Goal: Transaction & Acquisition: Book appointment/travel/reservation

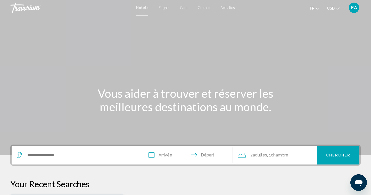
click at [336, 9] on icon "Change currency" at bounding box center [338, 9] width 4 height 4
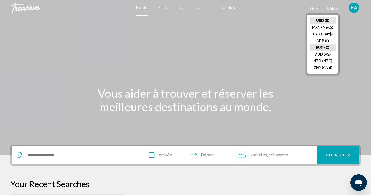
click at [325, 45] on button "EUR (€)" at bounding box center [323, 47] width 26 height 7
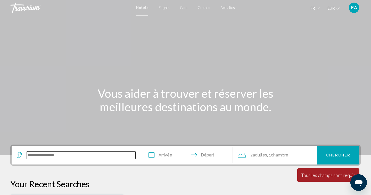
click at [67, 153] on input "Search widget" at bounding box center [81, 155] width 109 height 8
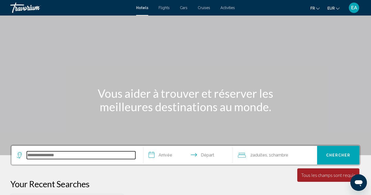
scroll to position [127, 0]
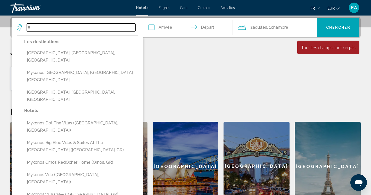
type input "*"
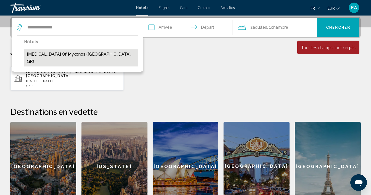
click at [82, 54] on button "[MEDICAL_DATA] of Mykonos ([GEOGRAPHIC_DATA], GR)" at bounding box center [81, 57] width 114 height 17
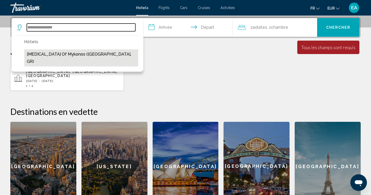
type input "**********"
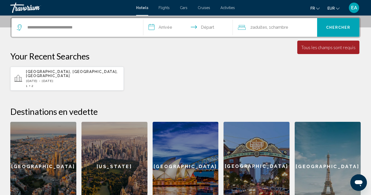
click at [164, 26] on input "**********" at bounding box center [189, 28] width 92 height 20
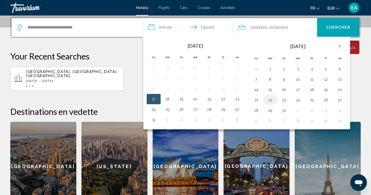
click at [272, 102] on button "22" at bounding box center [270, 99] width 8 height 7
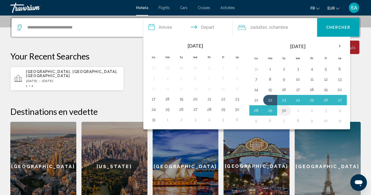
click at [280, 109] on td "30" at bounding box center [284, 110] width 14 height 10
click at [286, 110] on button "30" at bounding box center [284, 110] width 8 height 7
type input "**********"
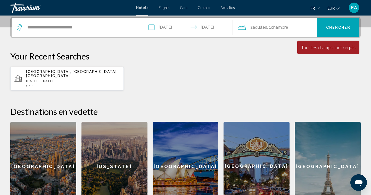
click at [336, 29] on span "Chercher" at bounding box center [338, 28] width 25 height 4
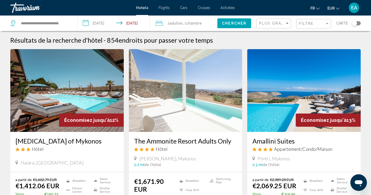
scroll to position [33, 0]
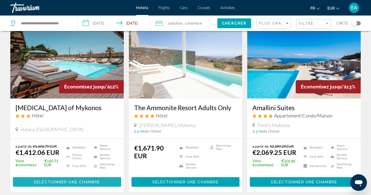
click at [71, 183] on span "Sélectionner une chambre" at bounding box center [67, 182] width 66 height 4
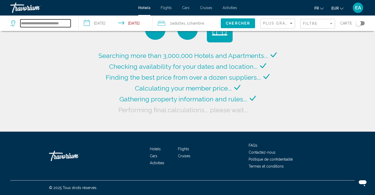
click at [62, 23] on input "**********" at bounding box center [45, 23] width 50 height 8
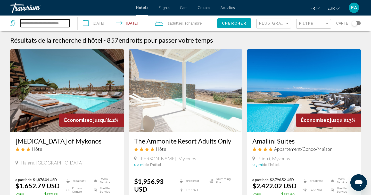
drag, startPoint x: 67, startPoint y: 24, endPoint x: 18, endPoint y: 22, distance: 49.3
click at [18, 22] on div "**********" at bounding box center [39, 23] width 59 height 8
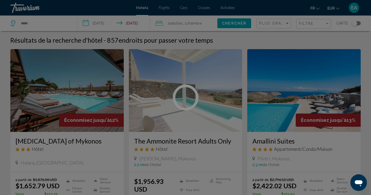
drag, startPoint x: 32, startPoint y: 24, endPoint x: 17, endPoint y: 24, distance: 15.2
click at [17, 24] on div at bounding box center [185, 97] width 371 height 195
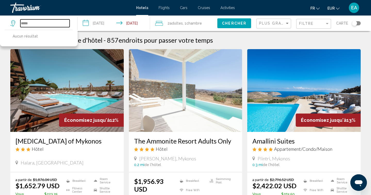
click at [41, 25] on input "*****" at bounding box center [44, 23] width 49 height 8
type input "*"
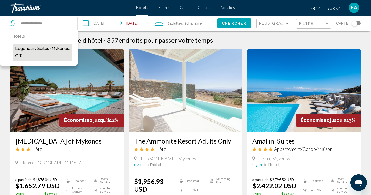
click at [33, 51] on button "Legendary Suites (Mykonos, GR)" at bounding box center [43, 52] width 60 height 17
type input "**********"
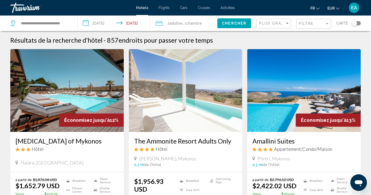
click at [225, 23] on span "Chercher" at bounding box center [234, 23] width 25 height 4
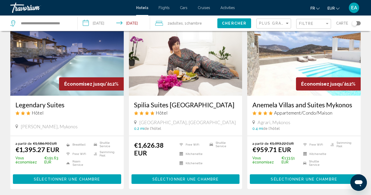
scroll to position [52, 0]
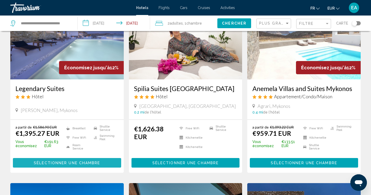
click at [88, 160] on button "Sélectionner une chambre" at bounding box center [67, 163] width 108 height 10
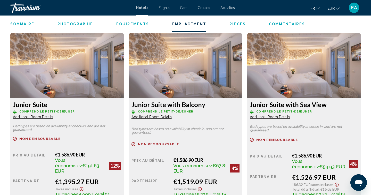
scroll to position [640, 0]
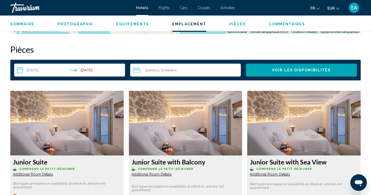
click at [124, 110] on img "Main content" at bounding box center [67, 123] width 114 height 64
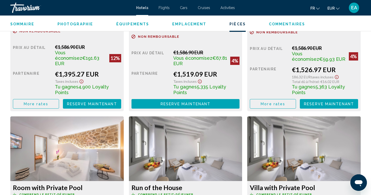
scroll to position [770, 0]
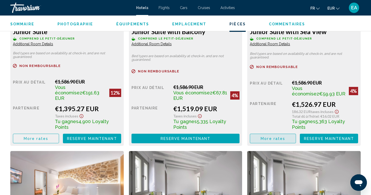
click at [59, 135] on button "More rates" at bounding box center [36, 138] width 46 height 10
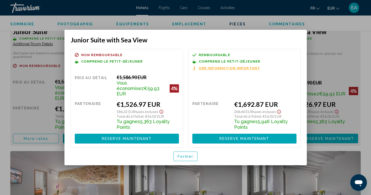
click at [180, 155] on span "Fermer" at bounding box center [186, 156] width 16 height 4
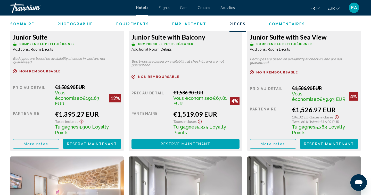
scroll to position [683, 0]
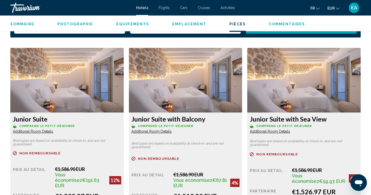
click at [121, 119] on h3 "Junior Suite with Sea View" at bounding box center [67, 119] width 108 height 8
click at [53, 132] on span "Additional Room Details" at bounding box center [33, 131] width 40 height 4
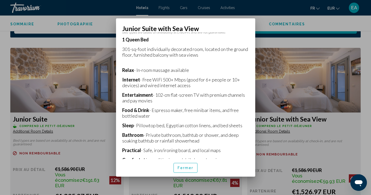
scroll to position [116, 0]
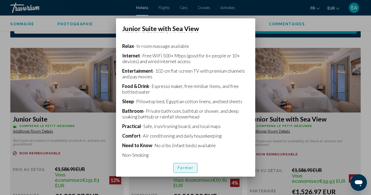
click at [192, 166] on span "Fermer" at bounding box center [186, 168] width 16 height 4
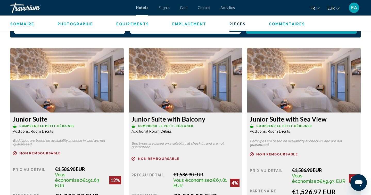
scroll to position [682, 0]
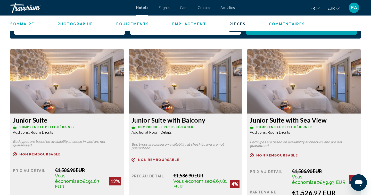
click at [124, 100] on img "Main content" at bounding box center [67, 81] width 114 height 64
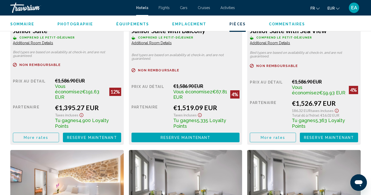
scroll to position [770, 0]
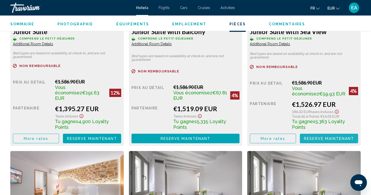
click at [320, 136] on span "Reserve maintenant" at bounding box center [329, 138] width 50 height 4
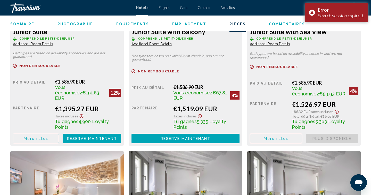
click at [121, 112] on div "186.32 EUR Taxes incluses" at bounding box center [88, 115] width 66 height 6
click at [327, 13] on div "Search session expired." at bounding box center [341, 16] width 46 height 6
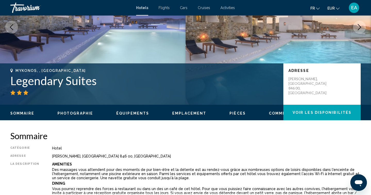
scroll to position [0, 0]
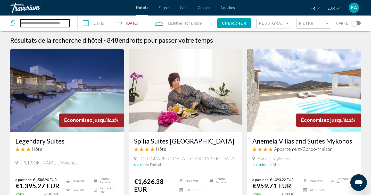
click at [64, 24] on input "**********" at bounding box center [44, 23] width 49 height 8
drag, startPoint x: 67, startPoint y: 24, endPoint x: 19, endPoint y: 24, distance: 48.0
click at [19, 24] on div "**********" at bounding box center [39, 23] width 59 height 8
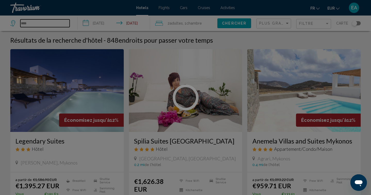
drag, startPoint x: 41, startPoint y: 24, endPoint x: 16, endPoint y: 27, distance: 25.1
click at [16, 27] on div "**********" at bounding box center [185, 97] width 371 height 195
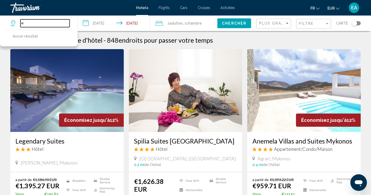
type input "*"
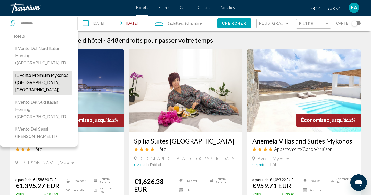
click at [32, 74] on button "IL Vento Premium Mykonos ([GEOGRAPHIC_DATA], [GEOGRAPHIC_DATA])" at bounding box center [43, 82] width 60 height 24
type input "**********"
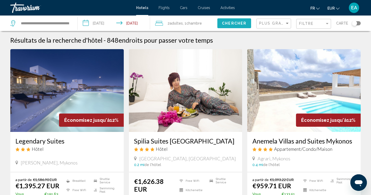
click at [226, 25] on span "Chercher" at bounding box center [234, 23] width 25 height 4
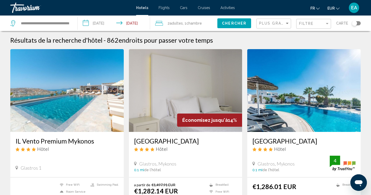
click at [79, 140] on h3 "IL Vento Premium Mykonos" at bounding box center [66, 141] width 103 height 8
click at [61, 28] on div "**********" at bounding box center [41, 22] width 62 height 15
click at [60, 25] on input "**********" at bounding box center [44, 23] width 49 height 8
drag, startPoint x: 66, startPoint y: 24, endPoint x: 18, endPoint y: 25, distance: 47.5
click at [18, 25] on div "**********" at bounding box center [39, 23] width 59 height 8
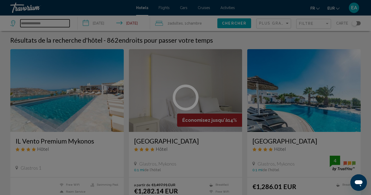
drag, startPoint x: 47, startPoint y: 24, endPoint x: 15, endPoint y: 26, distance: 31.8
click at [15, 26] on div "**********" at bounding box center [185, 97] width 371 height 195
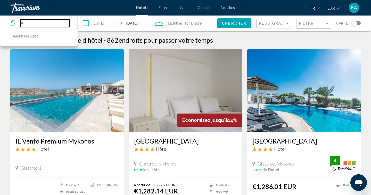
type input "*"
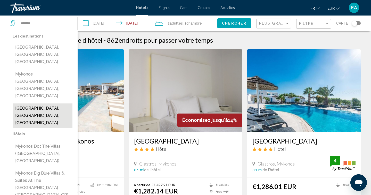
click at [37, 103] on button "[GEOGRAPHIC_DATA], [GEOGRAPHIC_DATA], [GEOGRAPHIC_DATA]" at bounding box center [43, 115] width 60 height 24
type input "**********"
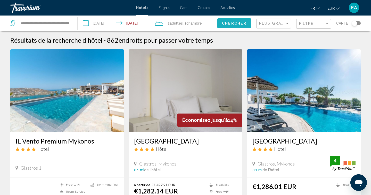
click at [235, 25] on span "Chercher" at bounding box center [234, 23] width 25 height 4
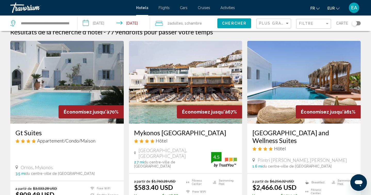
scroll to position [47, 0]
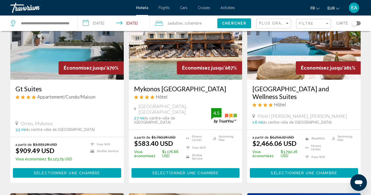
scroll to position [97, 0]
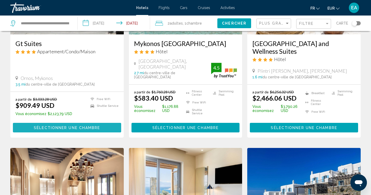
click at [89, 132] on button "Sélectionner une chambre" at bounding box center [67, 128] width 108 height 10
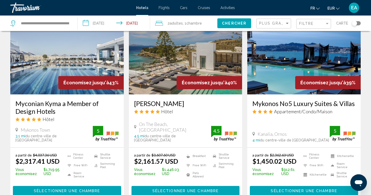
scroll to position [618, 0]
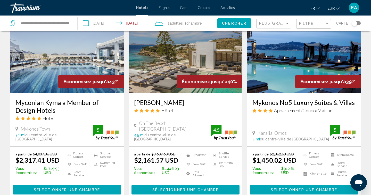
click at [319, 187] on span "Sélectionner une chambre" at bounding box center [304, 189] width 66 height 4
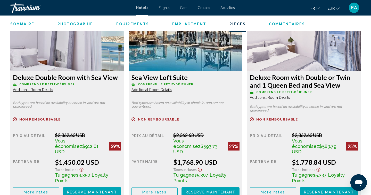
scroll to position [725, 0]
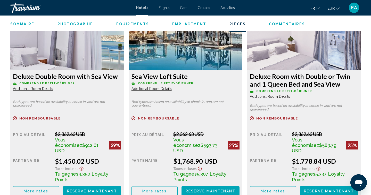
click at [48, 189] on span "More rates" at bounding box center [36, 191] width 25 height 4
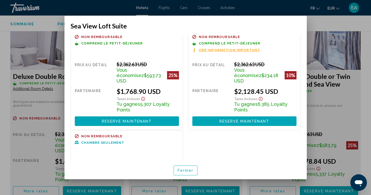
scroll to position [0, 0]
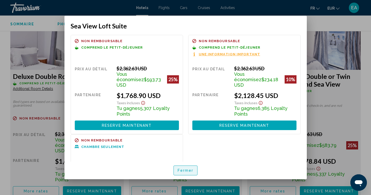
click at [187, 168] on span "Fermer" at bounding box center [186, 170] width 16 height 4
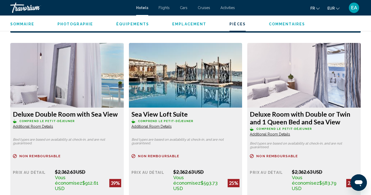
scroll to position [740, 0]
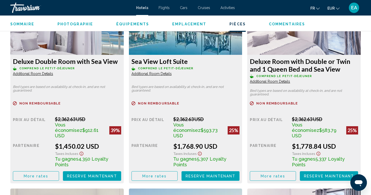
drag, startPoint x: 104, startPoint y: 41, endPoint x: 104, endPoint y: 55, distance: 14.2
click at [104, 41] on img "Main content" at bounding box center [67, 22] width 114 height 64
click at [38, 174] on span "More rates" at bounding box center [36, 176] width 25 height 4
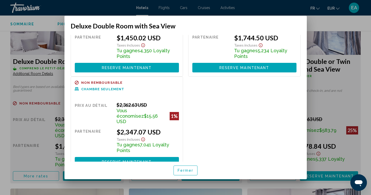
scroll to position [0, 0]
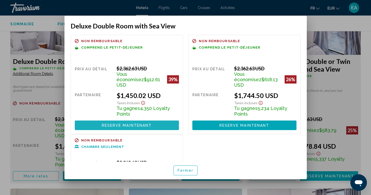
click at [134, 123] on span "Reserve maintenant" at bounding box center [127, 125] width 50 height 4
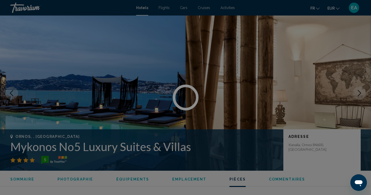
scroll to position [740, 0]
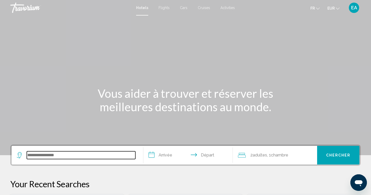
click at [72, 155] on input "Search widget" at bounding box center [81, 155] width 109 height 8
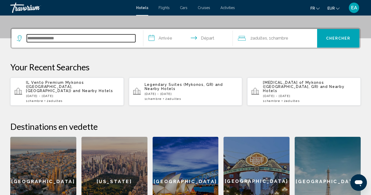
scroll to position [127, 0]
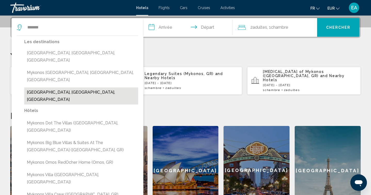
click at [81, 87] on button "[GEOGRAPHIC_DATA], [GEOGRAPHIC_DATA], [GEOGRAPHIC_DATA]" at bounding box center [81, 95] width 114 height 17
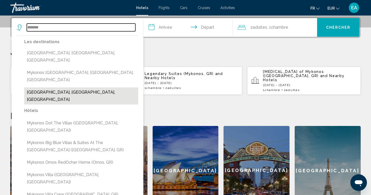
type input "**********"
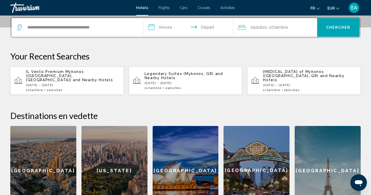
click at [169, 27] on input "**********" at bounding box center [189, 28] width 92 height 20
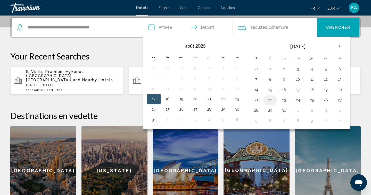
click at [271, 100] on button "22" at bounding box center [270, 99] width 8 height 7
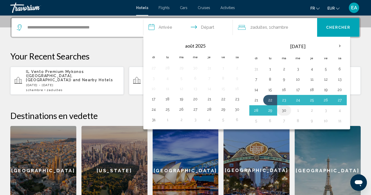
click at [282, 111] on button "30" at bounding box center [284, 110] width 8 height 7
type input "**********"
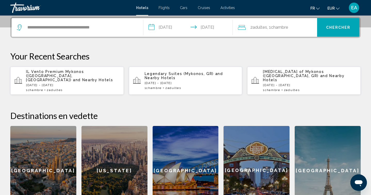
click at [344, 25] on button "Chercher" at bounding box center [338, 27] width 42 height 19
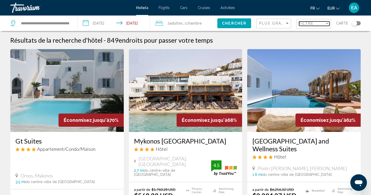
click at [312, 26] on span "Filtre" at bounding box center [306, 23] width 15 height 4
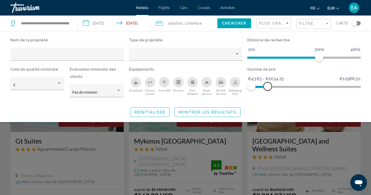
drag, startPoint x: 358, startPoint y: 89, endPoint x: 268, endPoint y: 99, distance: 90.7
click at [268, 99] on div "Gamme de prix €43.63 €12988.50 €43.63 €2034.25 €43.63 - €2034.25" at bounding box center [304, 84] width 119 height 36
click at [233, 80] on icon "Swimming Pool" at bounding box center [235, 82] width 4 height 4
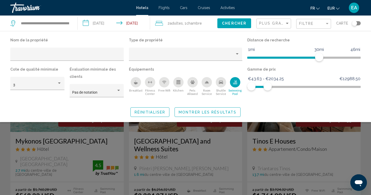
click at [202, 111] on span "Montrer les résultats" at bounding box center [208, 112] width 58 height 4
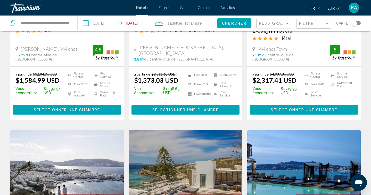
scroll to position [347, 0]
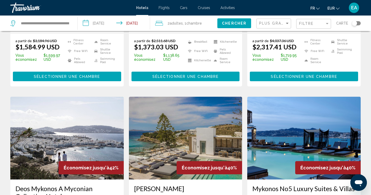
click at [333, 9] on span "EUR" at bounding box center [331, 8] width 7 height 4
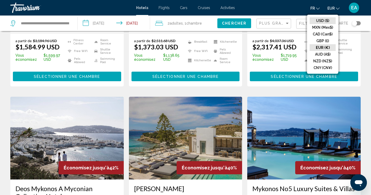
click at [325, 20] on button "USD ($)" at bounding box center [323, 20] width 26 height 7
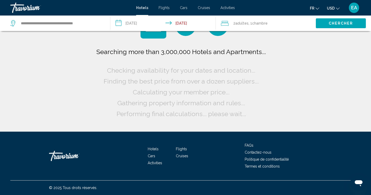
scroll to position [0, 0]
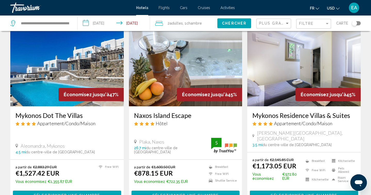
scroll to position [421, 0]
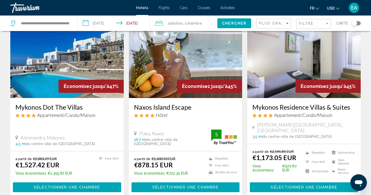
click at [181, 186] on span "Sélectionner une chambre" at bounding box center [185, 187] width 66 height 4
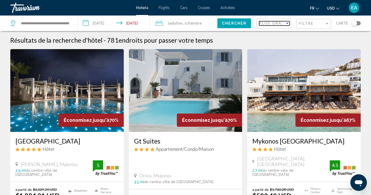
click at [278, 25] on span "Plus grandes économies" at bounding box center [289, 23] width 61 height 4
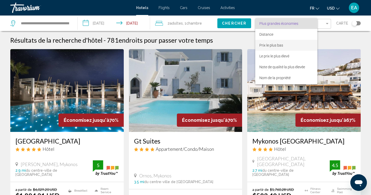
click at [282, 46] on span "Prix le plus bas" at bounding box center [272, 45] width 24 height 4
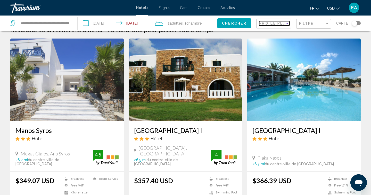
scroll to position [18, 0]
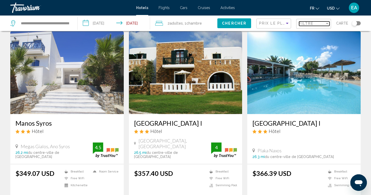
click at [325, 26] on div "Filtre" at bounding box center [312, 23] width 26 height 4
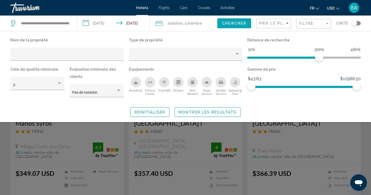
click at [234, 87] on div "Swimming Pool" at bounding box center [235, 82] width 10 height 10
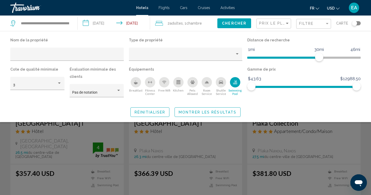
click at [200, 112] on span "Montrer les résultats" at bounding box center [208, 112] width 58 height 4
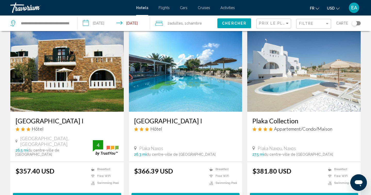
scroll to position [21, 0]
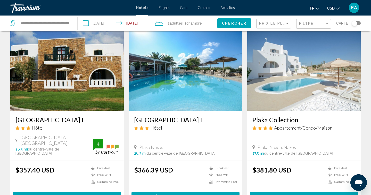
click at [328, 6] on span "USD" at bounding box center [331, 8] width 8 height 4
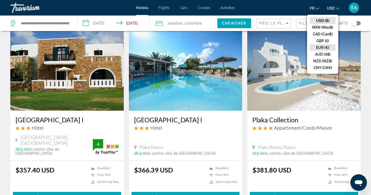
click at [321, 48] on button "EUR (€)" at bounding box center [323, 47] width 26 height 7
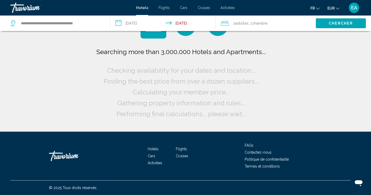
scroll to position [0, 0]
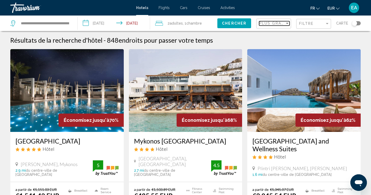
click at [285, 23] on div "Plus grandes économies" at bounding box center [272, 23] width 26 height 4
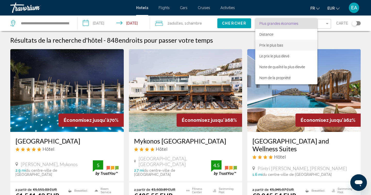
click at [289, 45] on span "Prix le plus bas" at bounding box center [287, 45] width 54 height 11
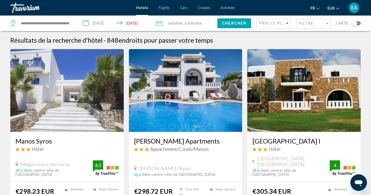
click at [303, 26] on div "Filtre" at bounding box center [314, 24] width 30 height 10
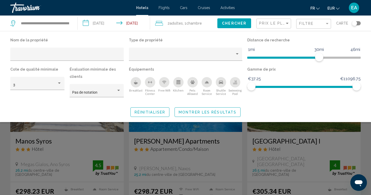
click at [234, 85] on div "Swimming Pool" at bounding box center [235, 82] width 10 height 10
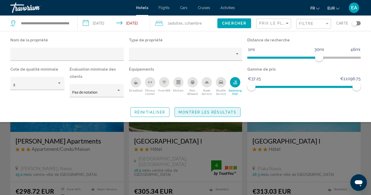
click at [205, 116] on button "Montrer les résultats" at bounding box center [208, 112] width 66 height 10
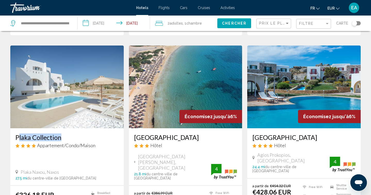
scroll to position [204, 0]
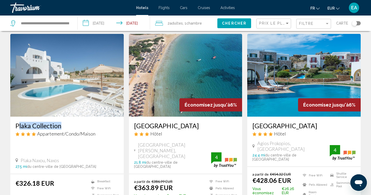
click at [42, 122] on h3 "Plaka Collection" at bounding box center [66, 126] width 103 height 8
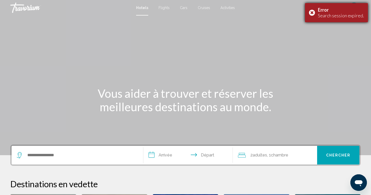
click at [311, 17] on div "Error Search session expired." at bounding box center [336, 12] width 63 height 19
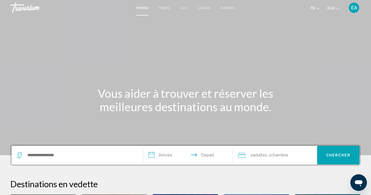
click at [360, 3] on button "EA" at bounding box center [353, 7] width 13 height 11
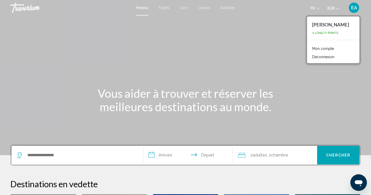
click at [355, 9] on span "EA" at bounding box center [354, 7] width 6 height 5
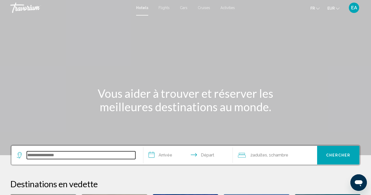
click at [67, 156] on input "Search widget" at bounding box center [81, 155] width 109 height 8
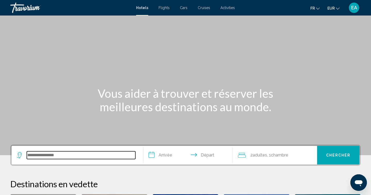
scroll to position [127, 0]
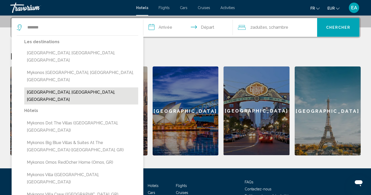
click at [108, 87] on button "[GEOGRAPHIC_DATA], [GEOGRAPHIC_DATA], [GEOGRAPHIC_DATA]" at bounding box center [81, 95] width 114 height 17
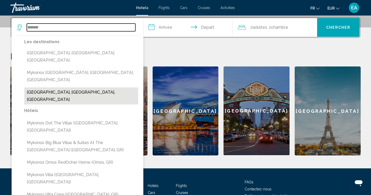
type input "**********"
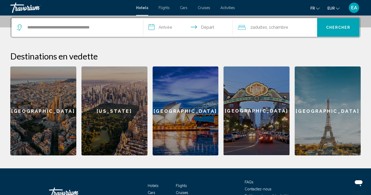
click at [172, 26] on input "**********" at bounding box center [189, 28] width 92 height 20
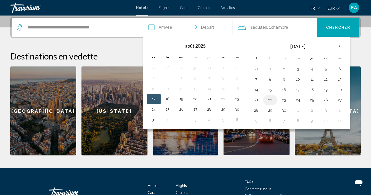
click at [269, 100] on button "22" at bounding box center [270, 99] width 8 height 7
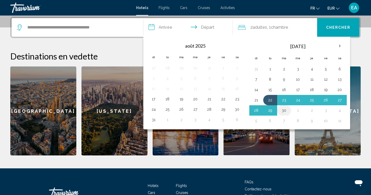
click at [283, 111] on button "30" at bounding box center [284, 110] width 8 height 7
type input "**********"
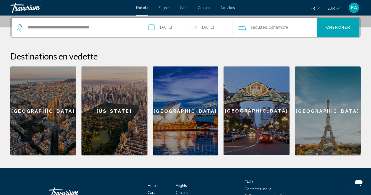
click at [339, 28] on span "Chercher" at bounding box center [338, 28] width 25 height 4
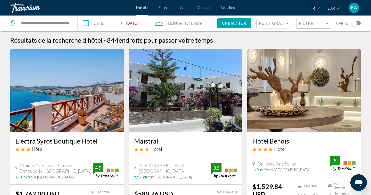
click at [331, 8] on span "EUR" at bounding box center [331, 8] width 7 height 4
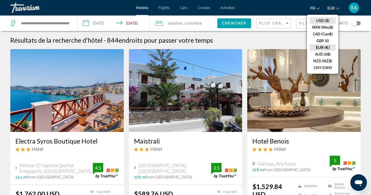
click at [328, 19] on button "USD ($)" at bounding box center [323, 20] width 26 height 7
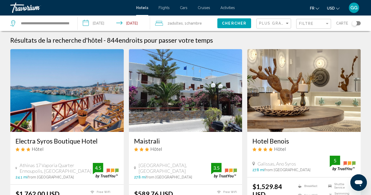
click at [336, 9] on button "USD USD ($) MXN (Mex$) CAD (Can$) GBP (£) EUR (€) AUD (A$) NZD (NZ$) CNY (CN¥)" at bounding box center [333, 7] width 13 height 7
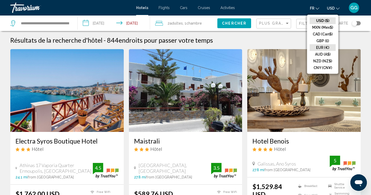
click at [327, 47] on button "EUR (€)" at bounding box center [323, 47] width 26 height 7
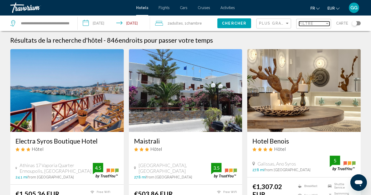
click at [311, 26] on span "Filtre" at bounding box center [306, 23] width 15 height 4
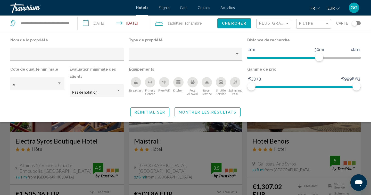
click at [233, 83] on div "Swimming Pool" at bounding box center [235, 82] width 10 height 10
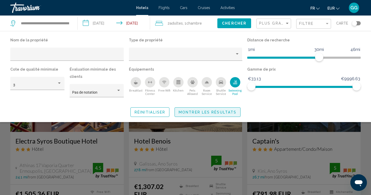
click at [196, 110] on span "Montrer les résultats" at bounding box center [208, 112] width 58 height 4
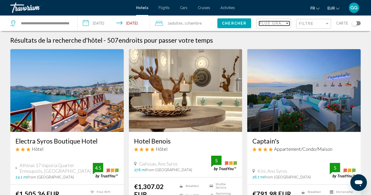
click at [276, 21] on span "Plus grandes économies" at bounding box center [289, 23] width 61 height 4
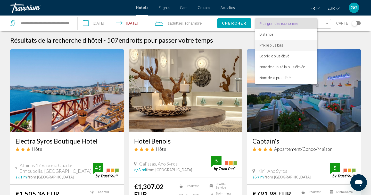
click at [278, 48] on span "Prix le plus bas" at bounding box center [287, 45] width 54 height 11
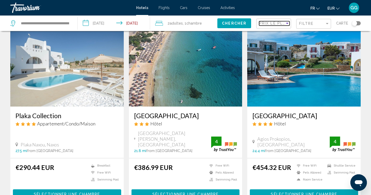
scroll to position [188, 0]
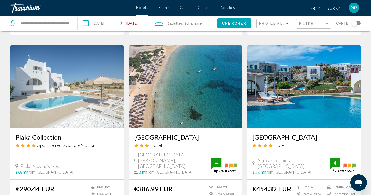
click at [280, 135] on h3 "[GEOGRAPHIC_DATA]" at bounding box center [304, 137] width 103 height 8
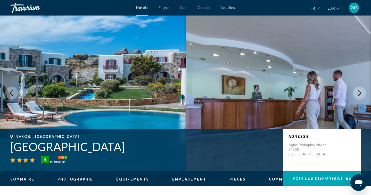
click at [361, 92] on icon "Next image" at bounding box center [360, 93] width 6 height 6
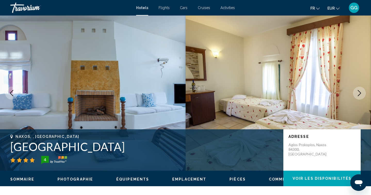
click at [361, 92] on icon "Next image" at bounding box center [360, 93] width 6 height 6
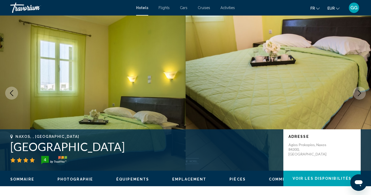
click at [361, 92] on icon "Next image" at bounding box center [360, 93] width 6 height 6
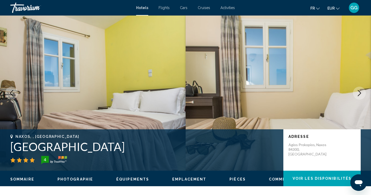
click at [361, 92] on icon "Next image" at bounding box center [360, 93] width 6 height 6
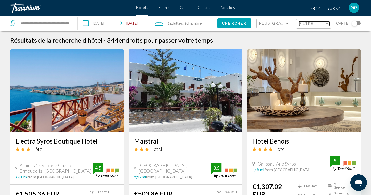
click at [309, 23] on span "Filtre" at bounding box center [306, 23] width 15 height 4
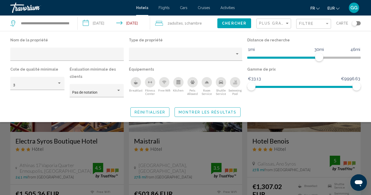
click at [236, 85] on div "Swimming Pool" at bounding box center [235, 82] width 10 height 10
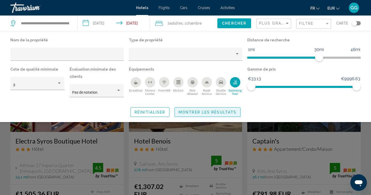
click at [208, 112] on span "Montrer les résultats" at bounding box center [208, 112] width 58 height 4
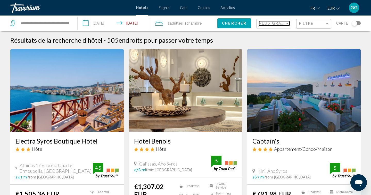
click at [267, 22] on span "Plus grandes économies" at bounding box center [289, 23] width 61 height 4
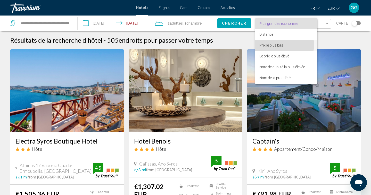
click at [282, 45] on span "Prix le plus bas" at bounding box center [272, 45] width 24 height 4
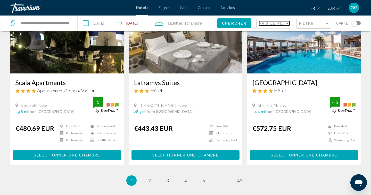
scroll to position [632, 0]
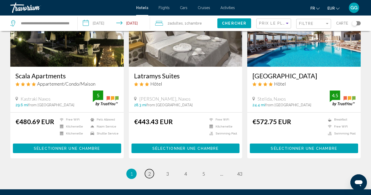
click at [148, 169] on link "page 2" at bounding box center [149, 173] width 9 height 9
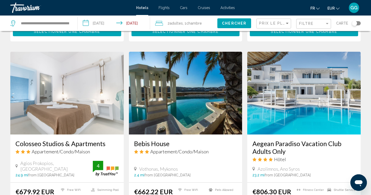
scroll to position [568, 0]
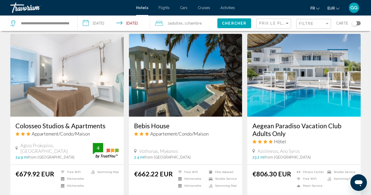
click at [155, 122] on h3 "Bebis House" at bounding box center [185, 126] width 103 height 8
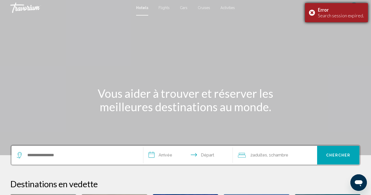
click at [311, 10] on div "Error Search session expired." at bounding box center [336, 12] width 63 height 19
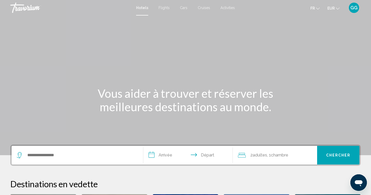
click at [329, 21] on div "Main content" at bounding box center [185, 77] width 371 height 155
click at [352, 9] on span "GG" at bounding box center [354, 7] width 7 height 5
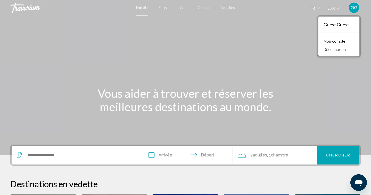
click at [337, 42] on link "Mon compte" at bounding box center [334, 41] width 27 height 7
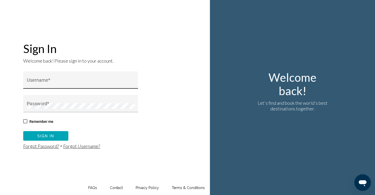
click at [88, 72] on div "Username *" at bounding box center [80, 79] width 115 height 17
